Goal: Information Seeking & Learning: Learn about a topic

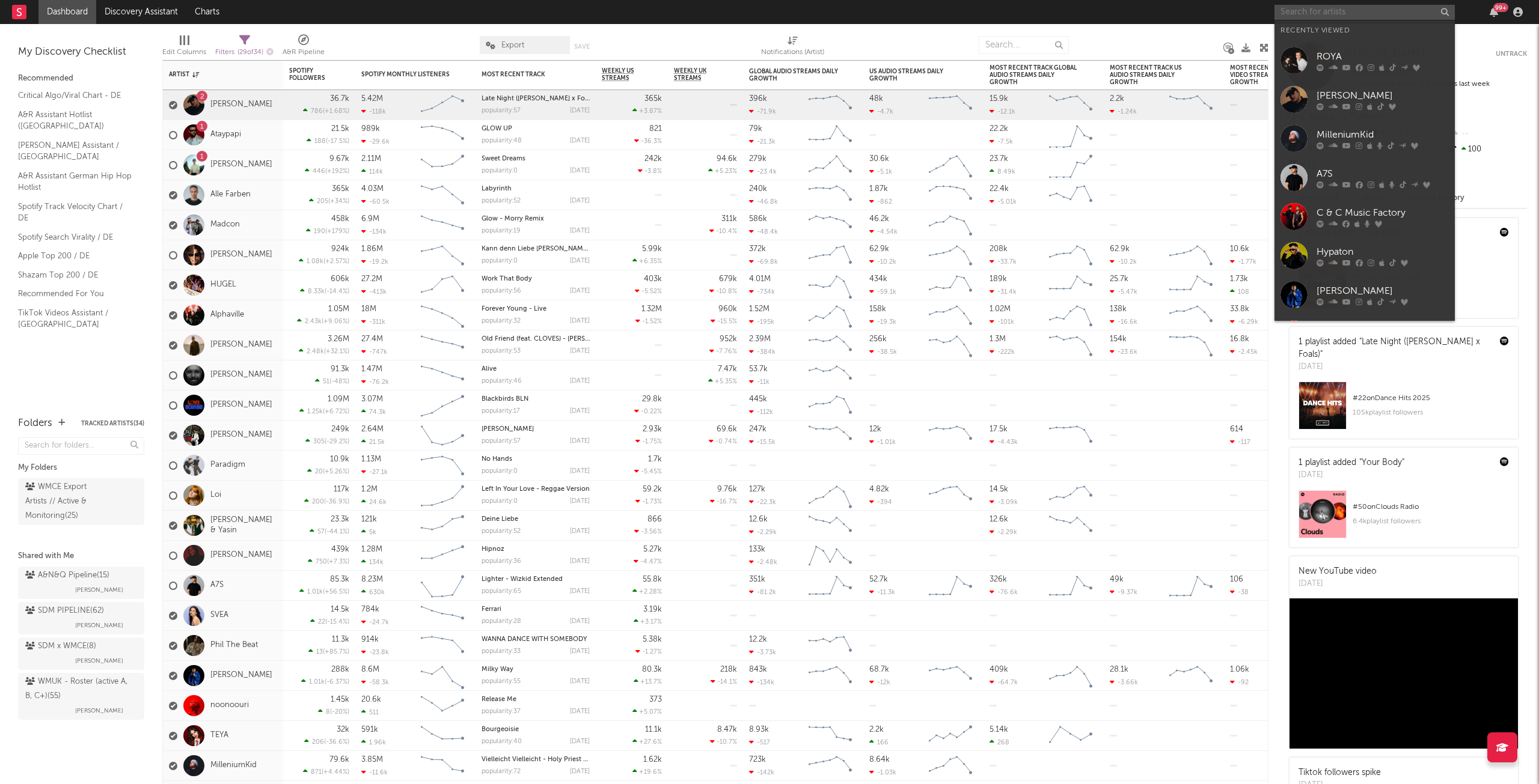
click at [1341, 5] on input "text" at bounding box center [1363, 12] width 180 height 15
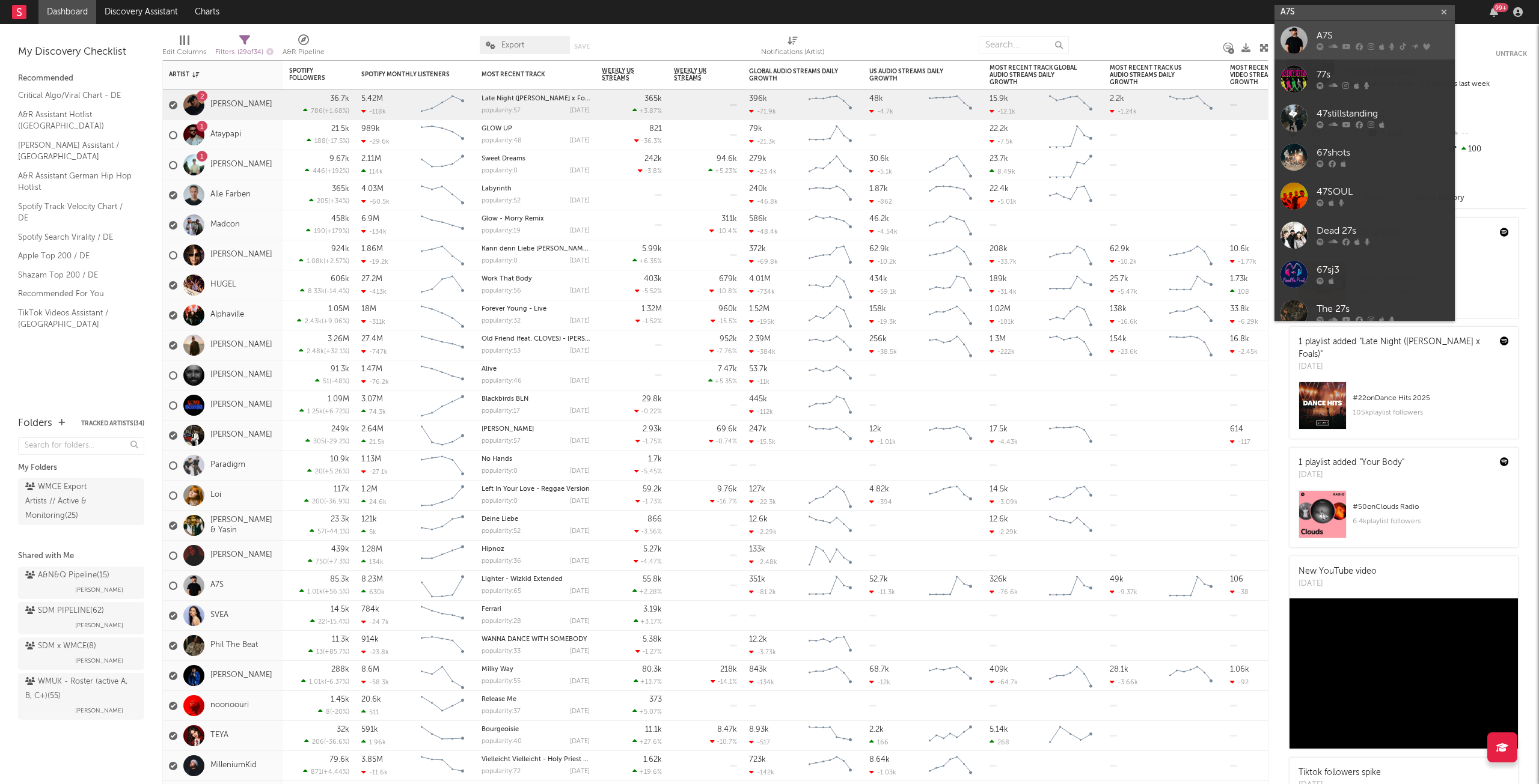
type input "A7S"
click at [1366, 32] on div "A7S" at bounding box center [1383, 36] width 133 height 15
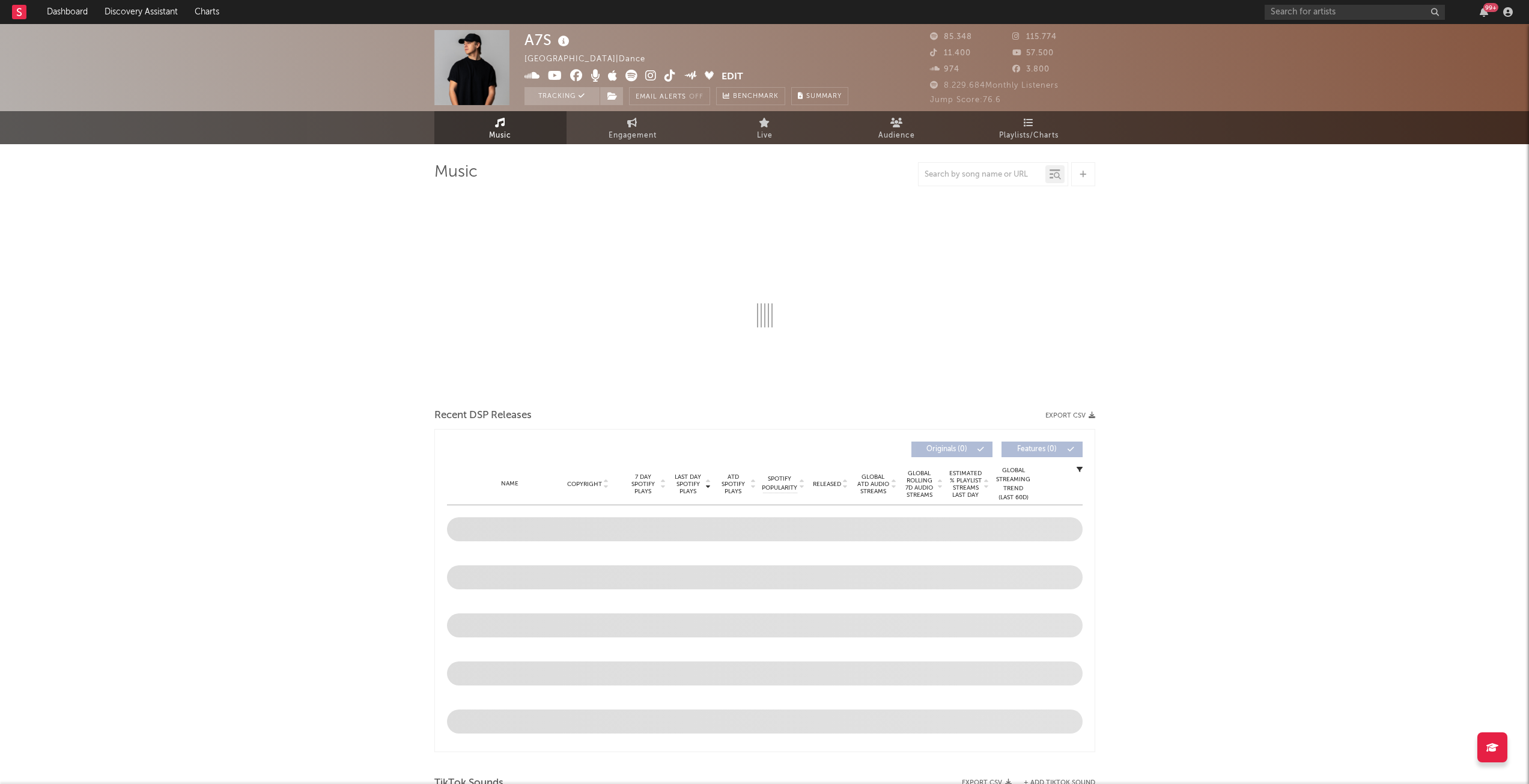
select select "6m"
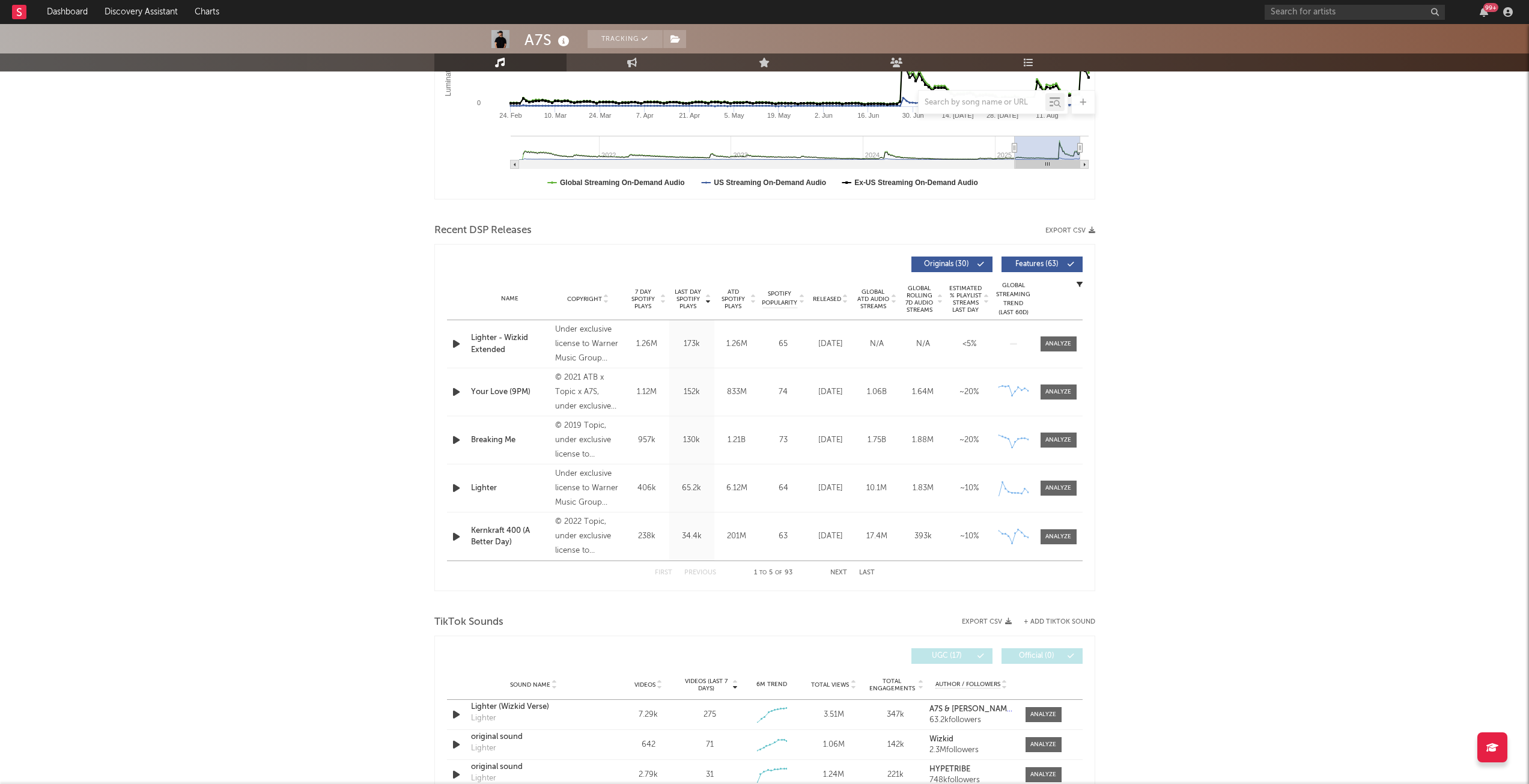
scroll to position [601, 0]
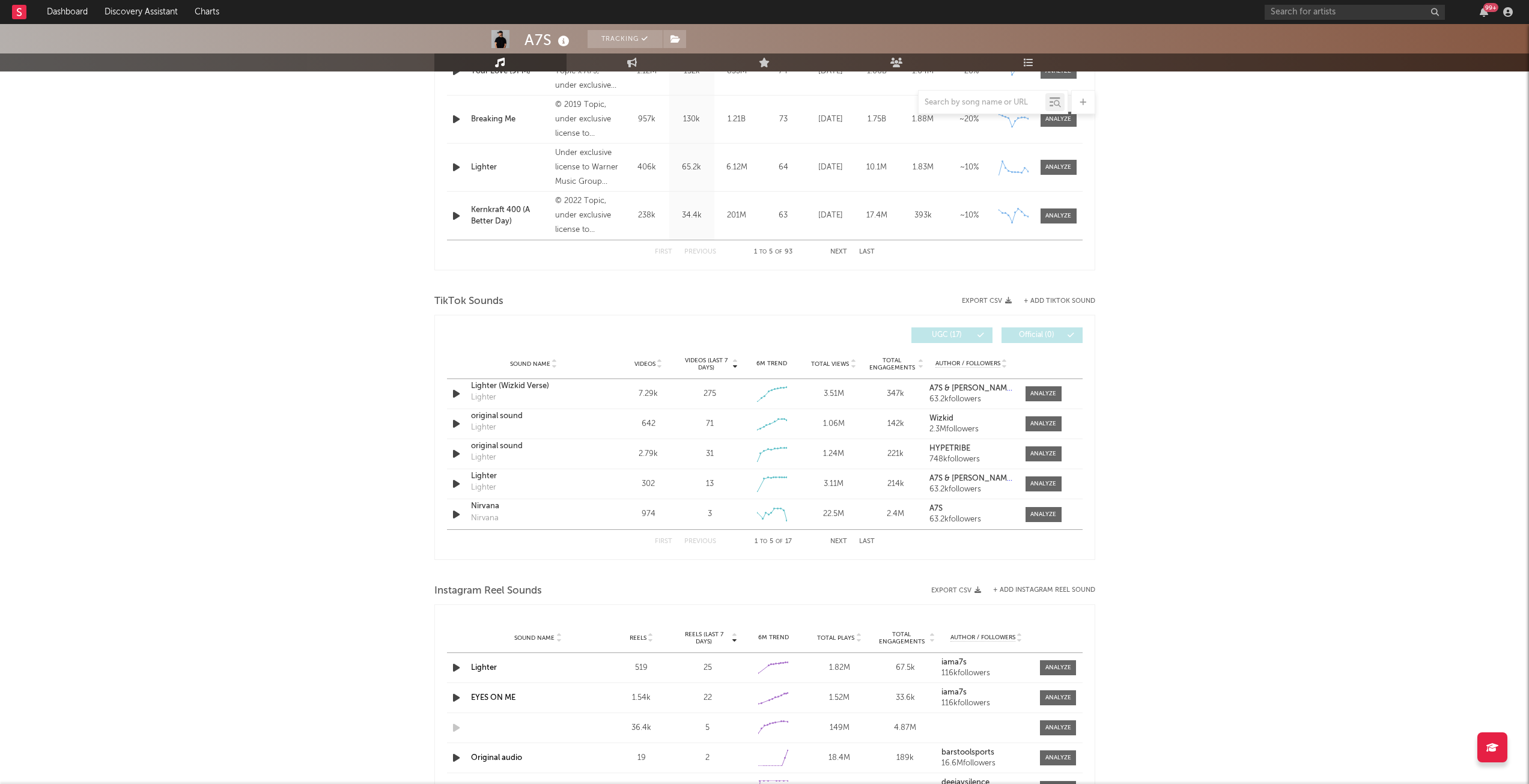
click at [640, 366] on span "Videos" at bounding box center [646, 364] width 21 height 7
click at [1028, 394] on span at bounding box center [1043, 393] width 36 height 15
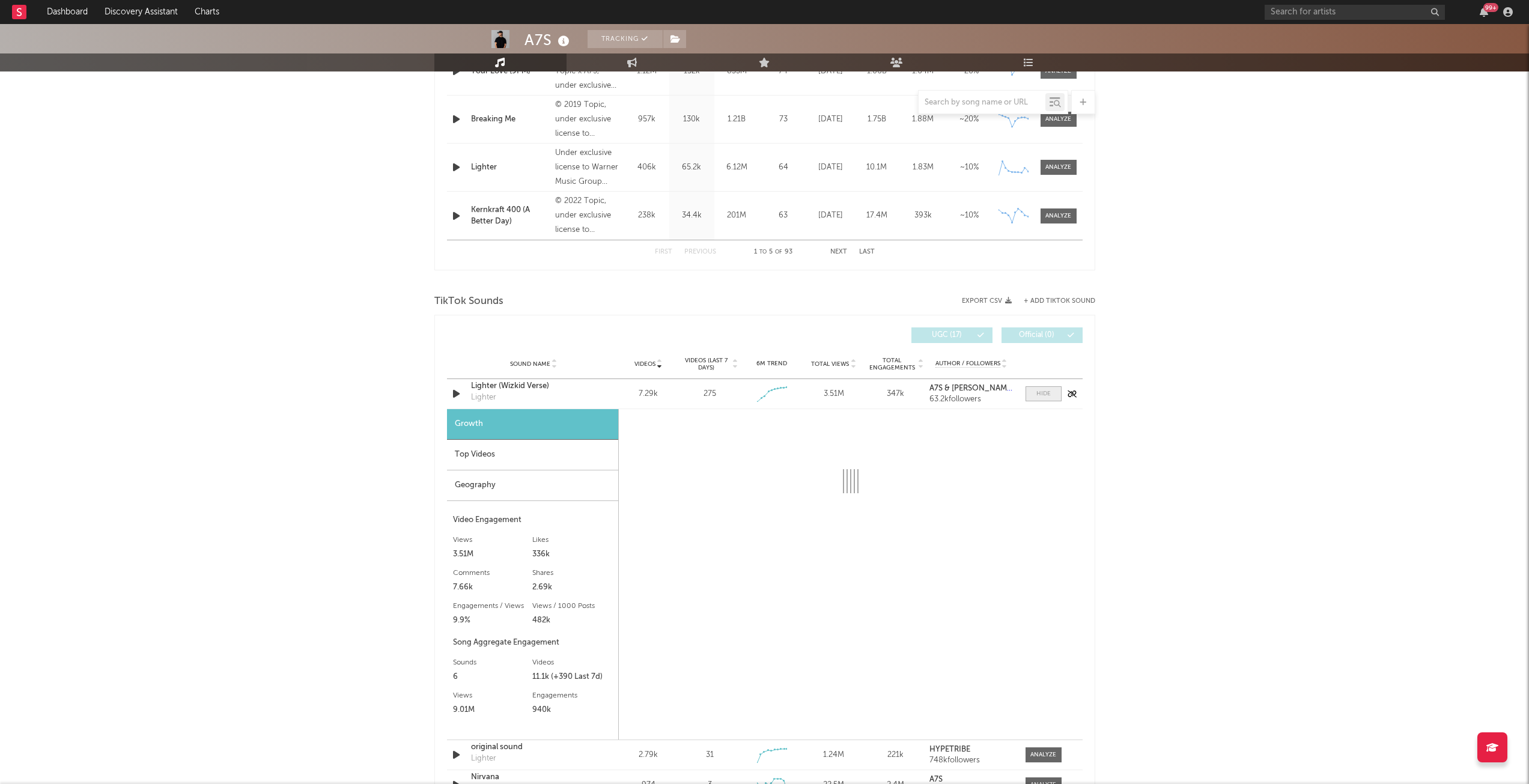
select select "1w"
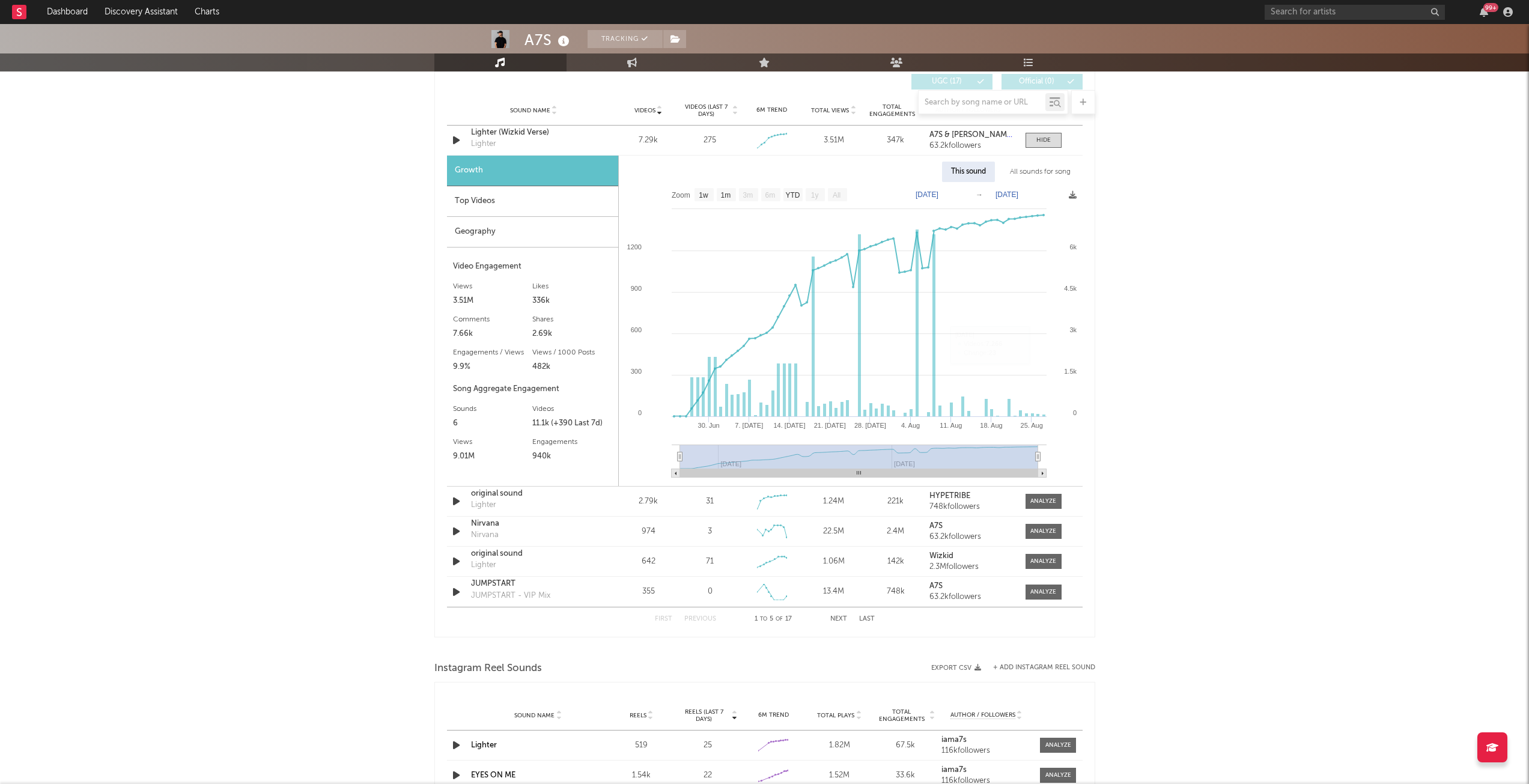
scroll to position [961, 0]
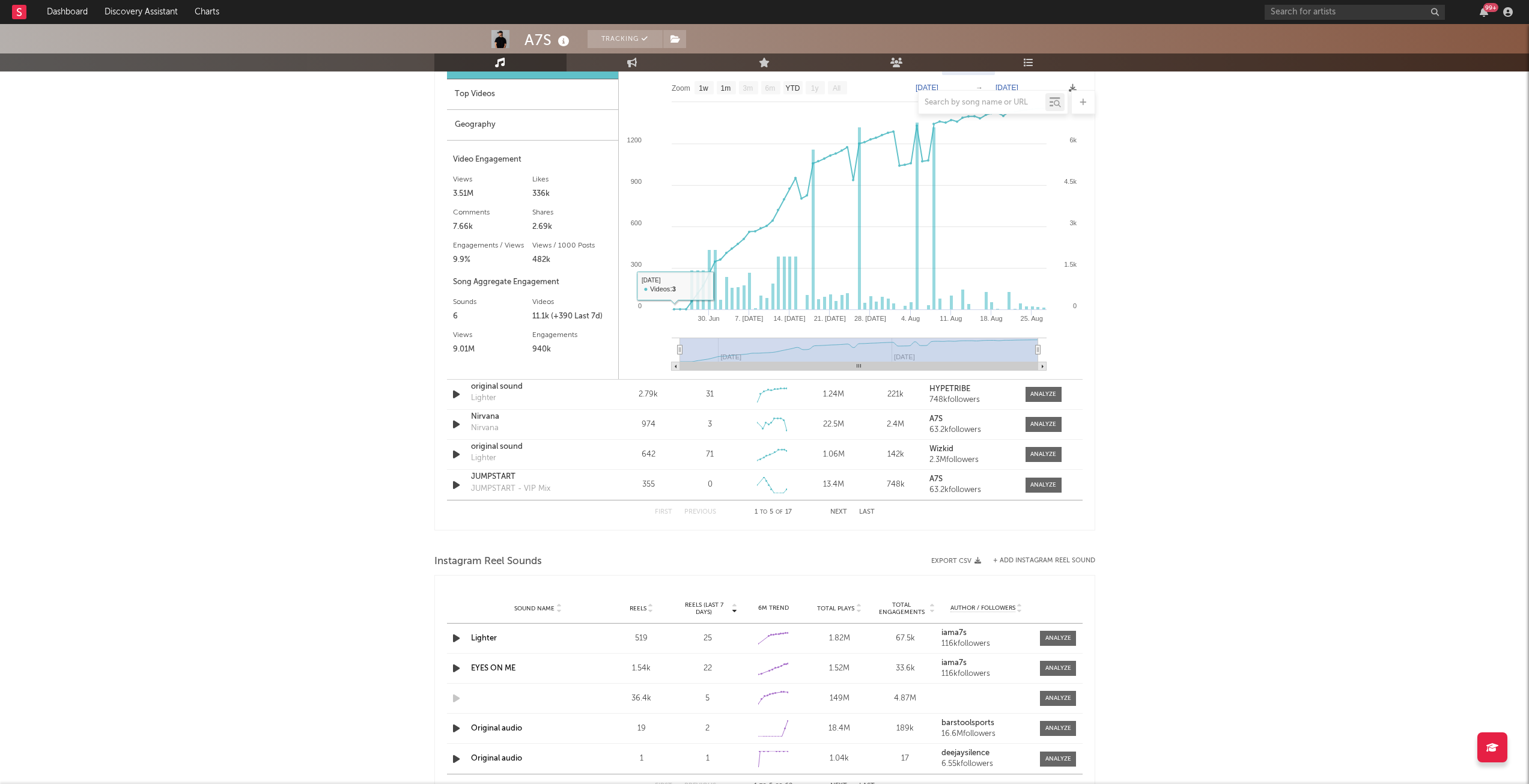
click at [556, 95] on div at bounding box center [765, 101] width 661 height 24
click at [563, 107] on div at bounding box center [765, 101] width 661 height 24
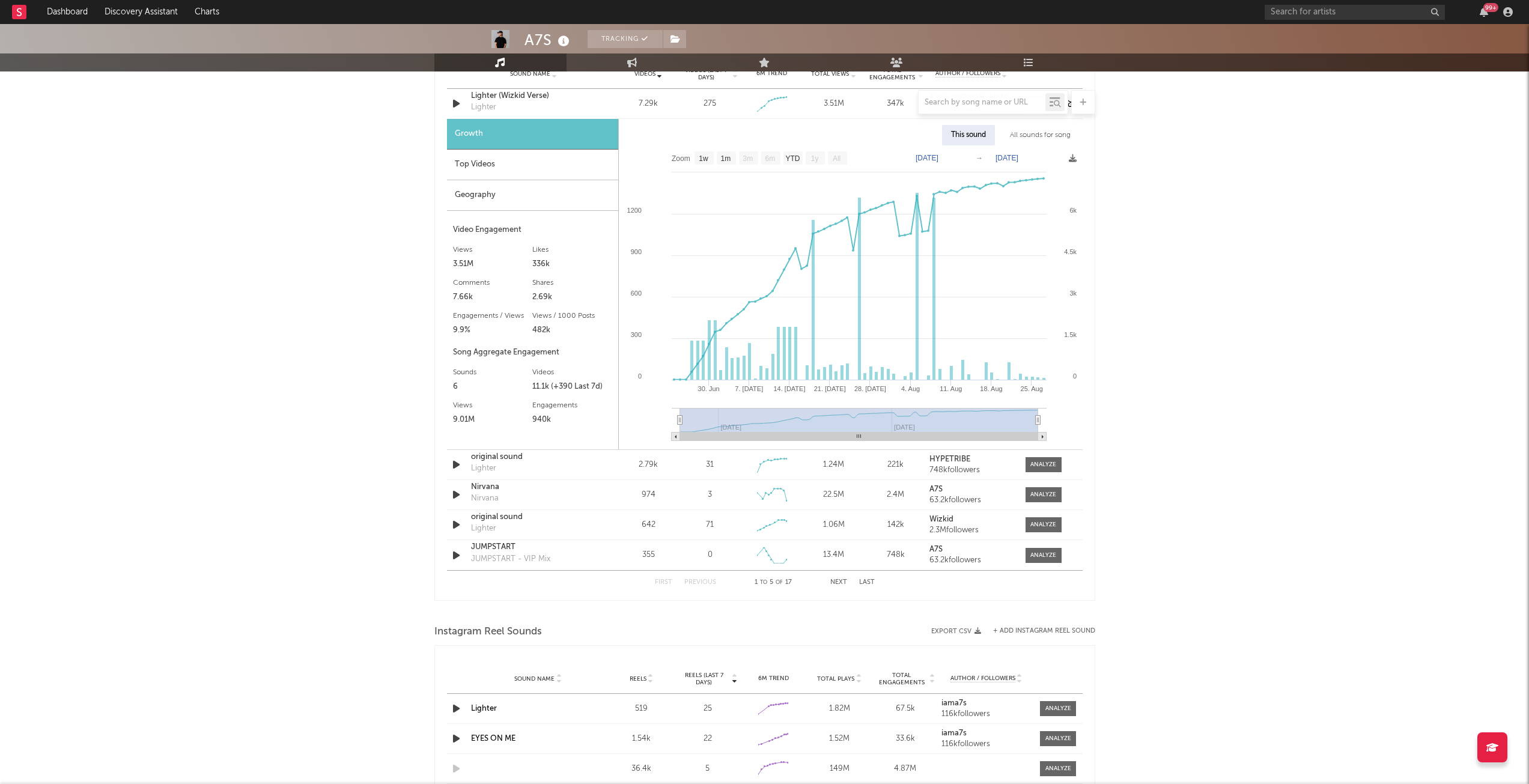
scroll to position [842, 0]
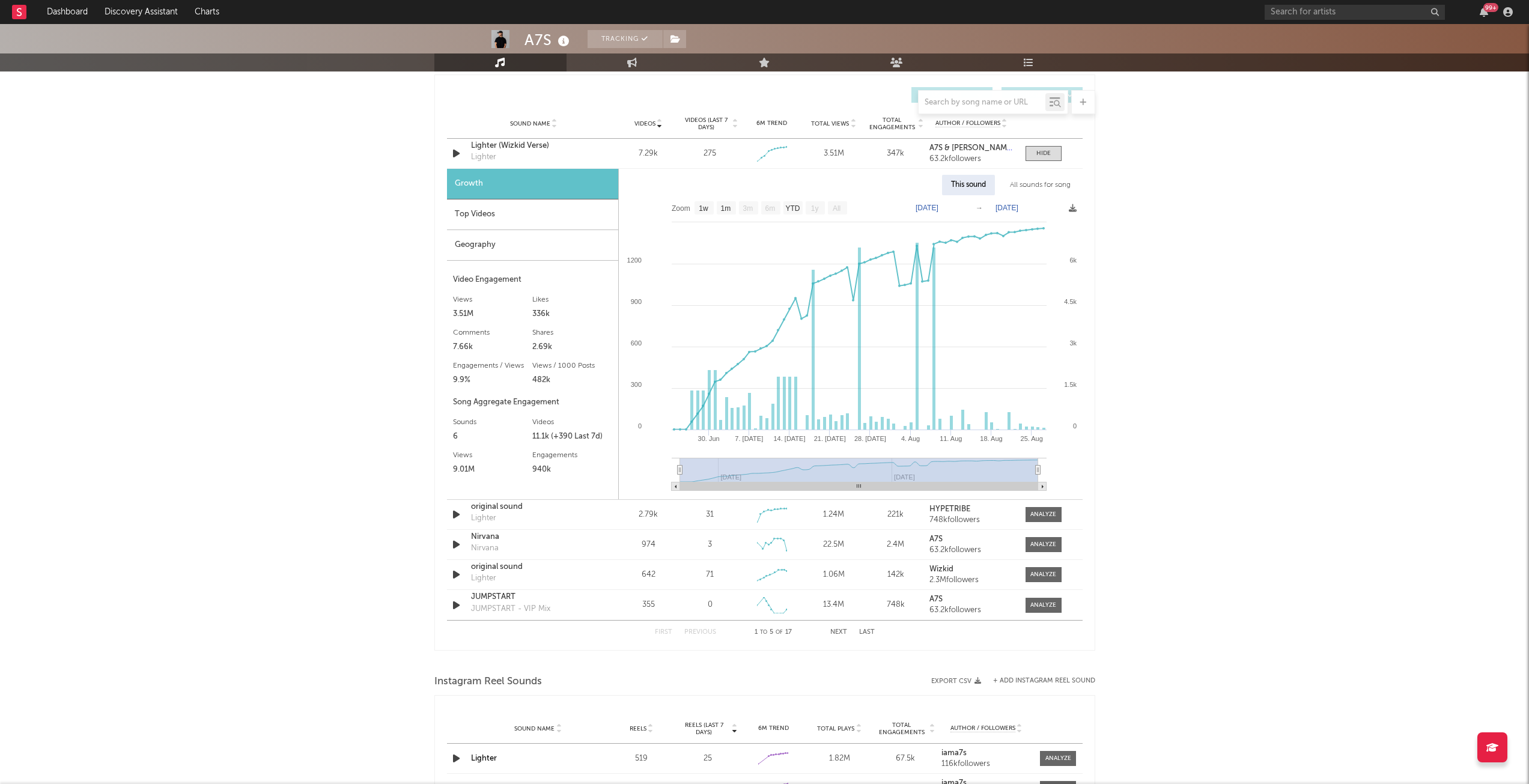
click at [527, 216] on div "Top Videos" at bounding box center [532, 215] width 172 height 30
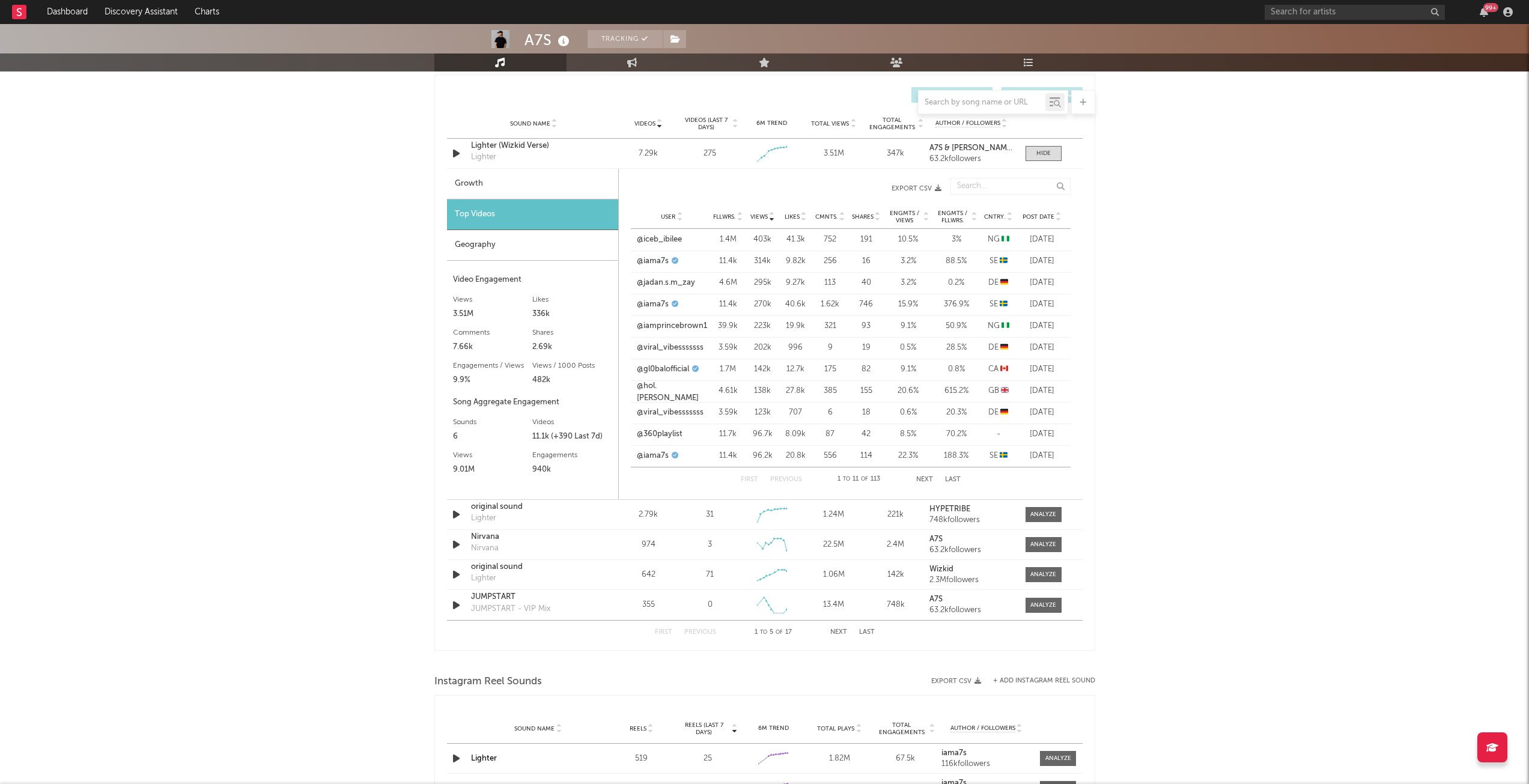
click at [731, 216] on span "Fllwrs." at bounding box center [724, 216] width 22 height 7
click at [728, 217] on span "Fllwrs." at bounding box center [724, 216] width 22 height 7
click at [661, 326] on link "@tinacutielove" at bounding box center [663, 326] width 54 height 12
click at [1185, 445] on div "A7S Tracking [GEOGRAPHIC_DATA] | Dance Edit Tracking Email Alerts Off Benchmark…" at bounding box center [764, 255] width 1529 height 2146
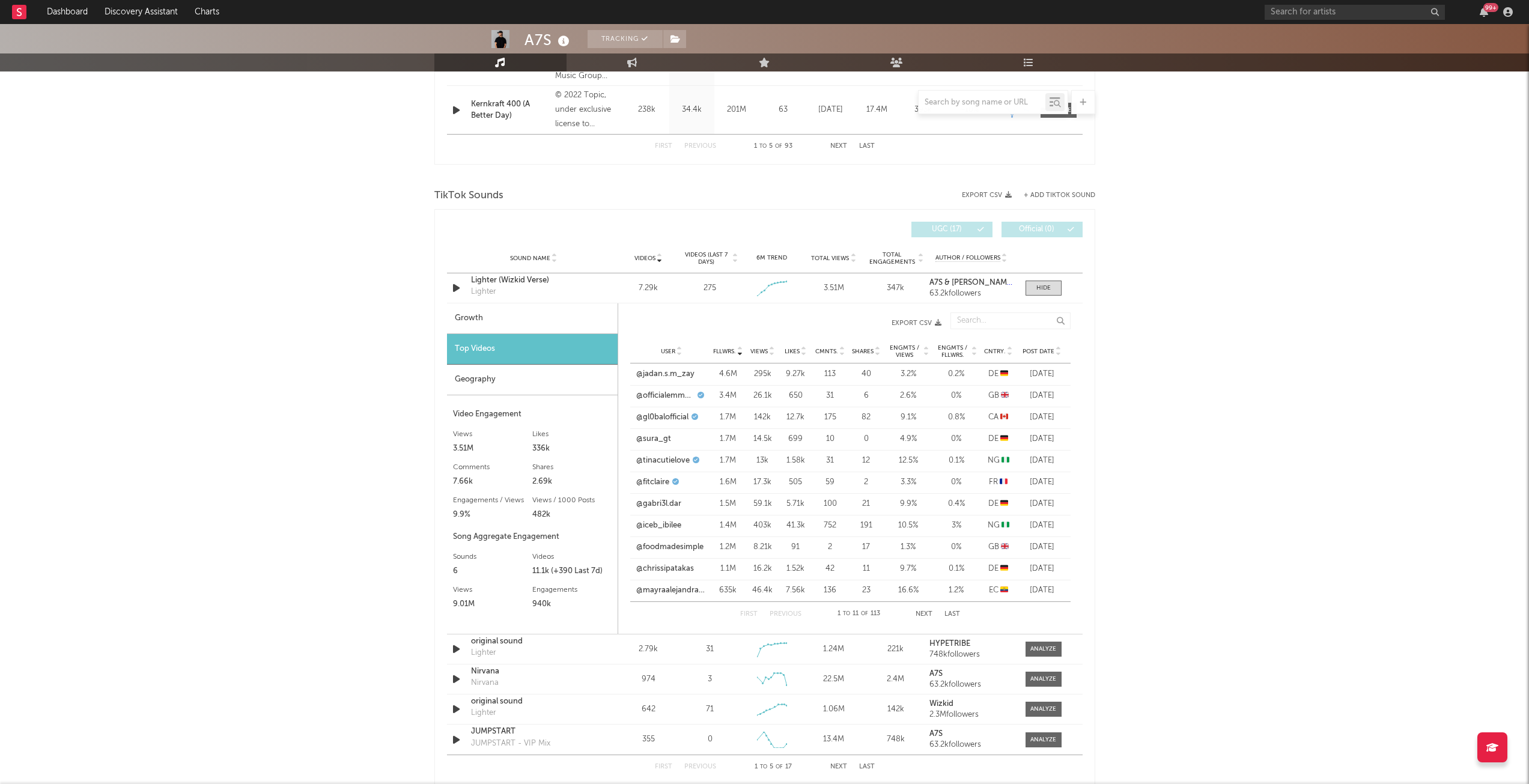
scroll to position [481, 0]
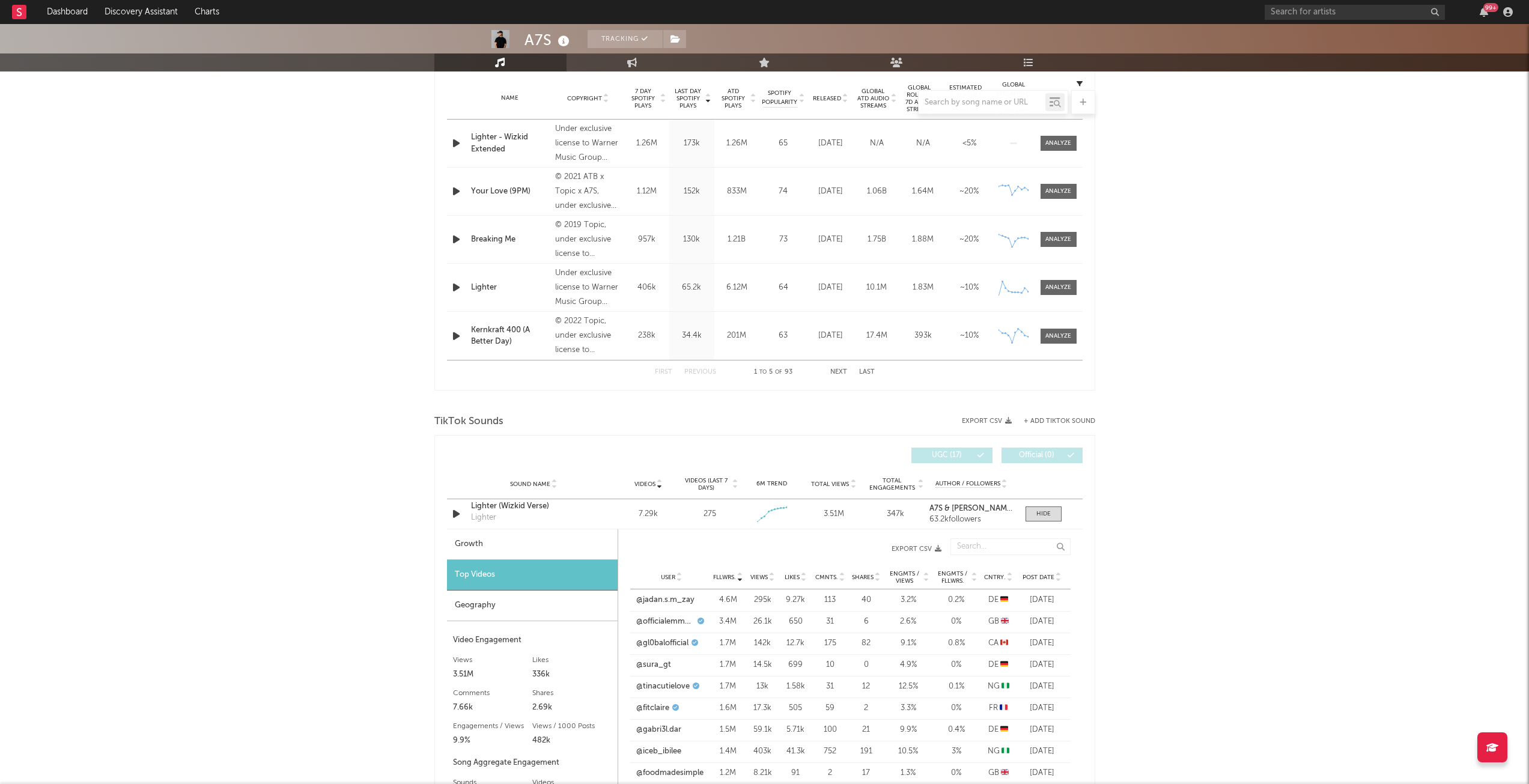
click at [264, 430] on div "A7S Tracking [GEOGRAPHIC_DATA] | Dance Edit Tracking Email Alerts Off Benchmark…" at bounding box center [764, 616] width 1529 height 2146
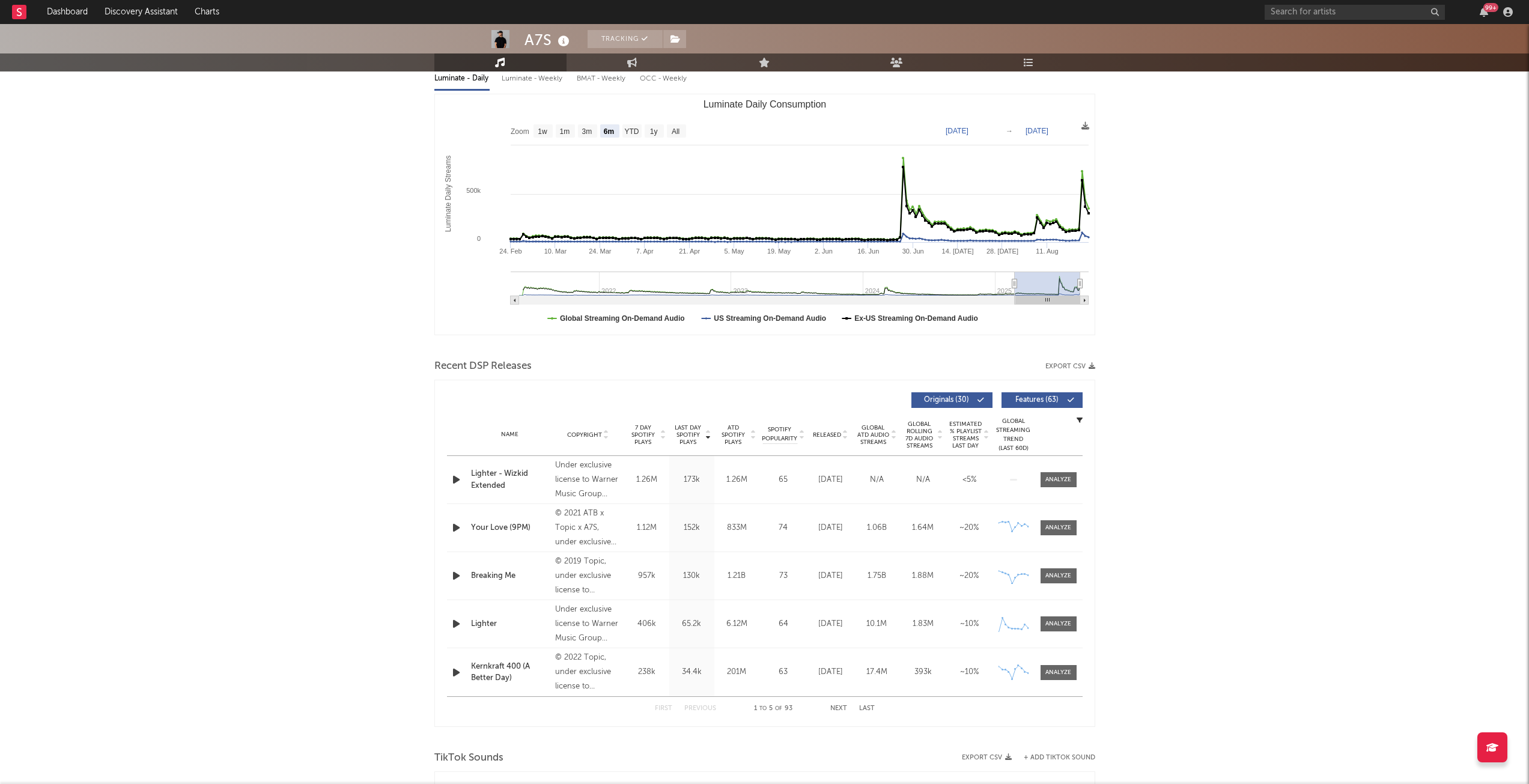
scroll to position [0, 0]
